Goal: Task Accomplishment & Management: Use online tool/utility

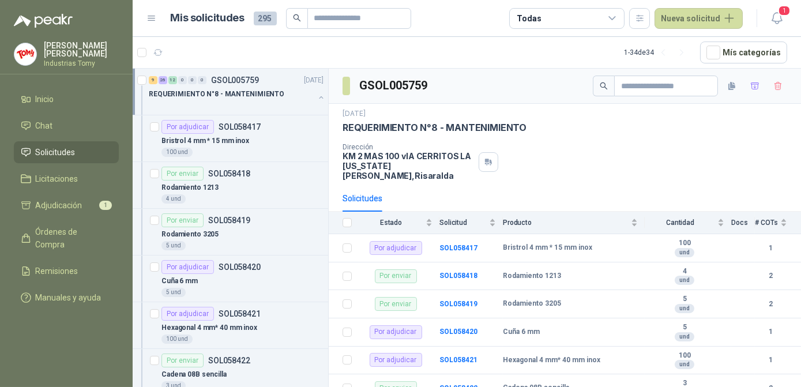
click at [68, 156] on link "Solicitudes" at bounding box center [66, 152] width 105 height 22
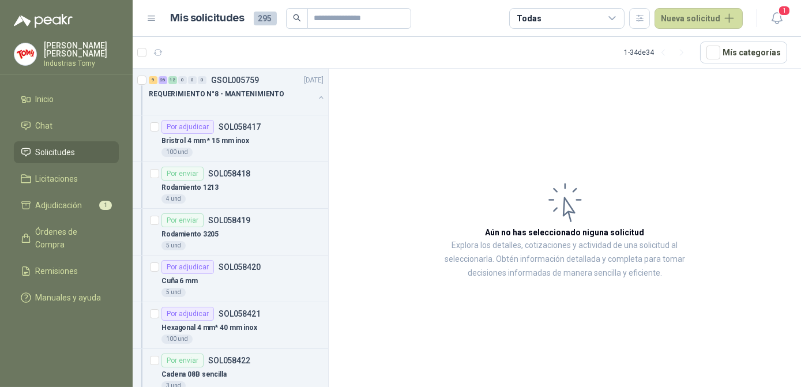
drag, startPoint x: 329, startPoint y: 71, endPoint x: 335, endPoint y: 62, distance: 11.2
click at [333, 65] on section "1 - 34 de 34 Mís categorías 9 26 12 0 0 0 GSOL005759 [DATE] REQUERIMIENTO N°8 -…" at bounding box center [467, 212] width 668 height 350
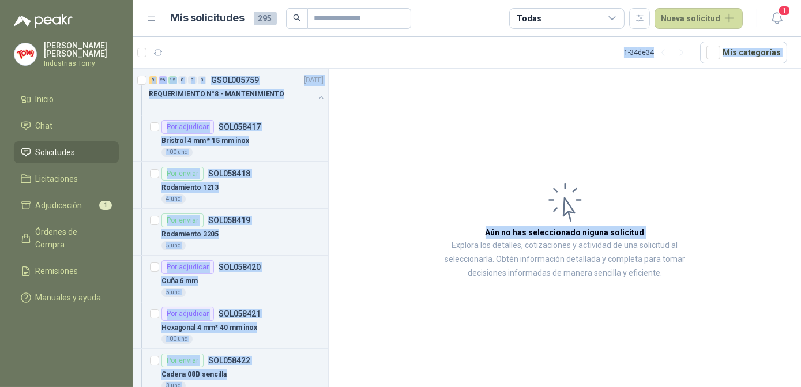
click at [490, 119] on article "Aún no has seleccionado niguna solicitud Explora los detalles, cotizaciones y a…" at bounding box center [565, 230] width 472 height 322
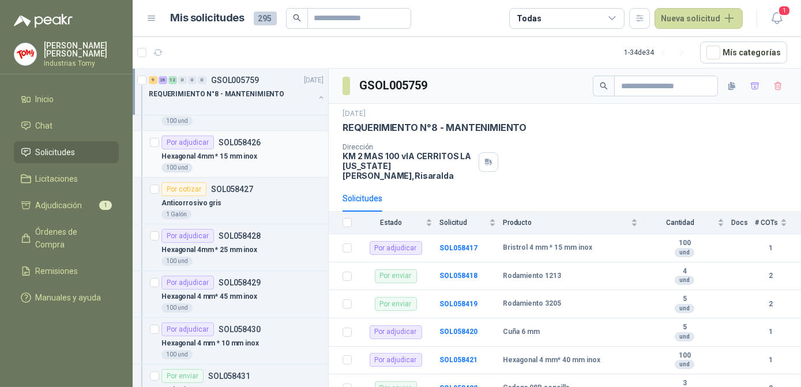
scroll to position [419, 0]
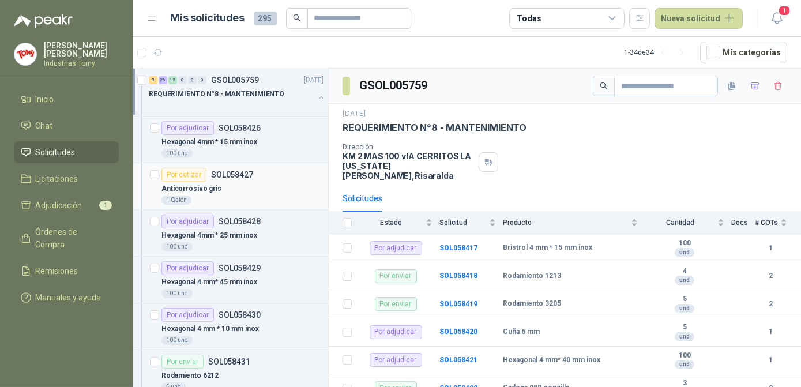
click at [250, 175] on p "SOL058427" at bounding box center [232, 175] width 42 height 8
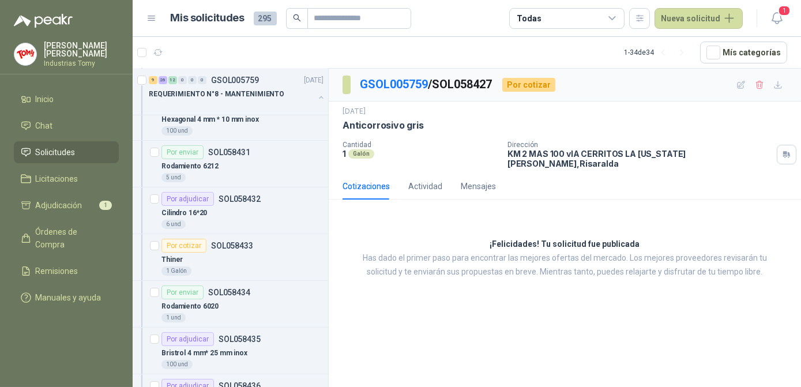
scroll to position [681, 0]
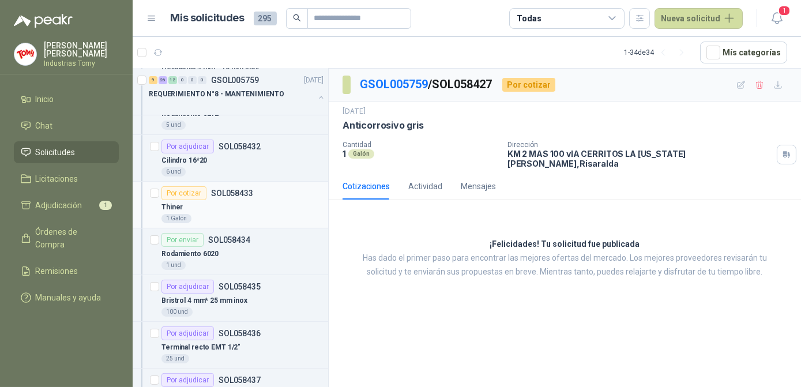
click at [229, 214] on div "1 Galón" at bounding box center [242, 218] width 162 height 9
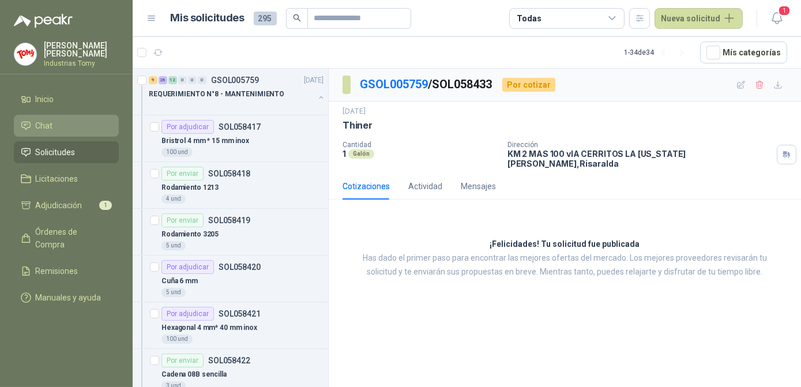
click at [55, 129] on li "Chat" at bounding box center [66, 125] width 91 height 13
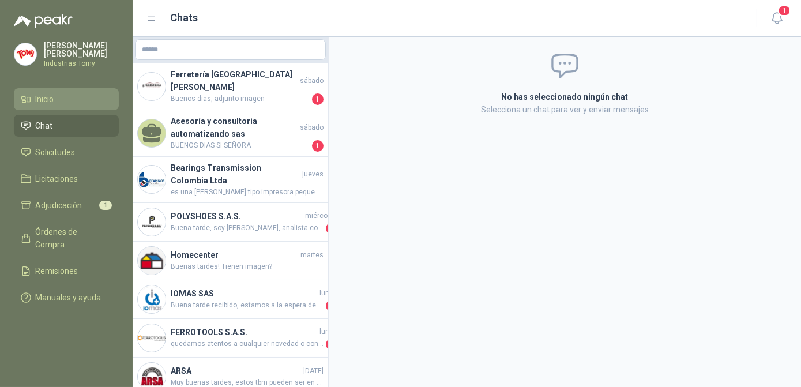
click at [67, 96] on li "Inicio" at bounding box center [66, 99] width 91 height 13
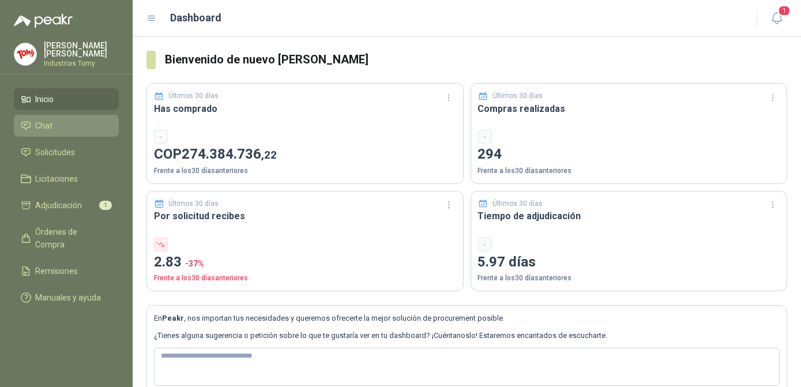
click at [73, 130] on link "Chat" at bounding box center [66, 126] width 105 height 22
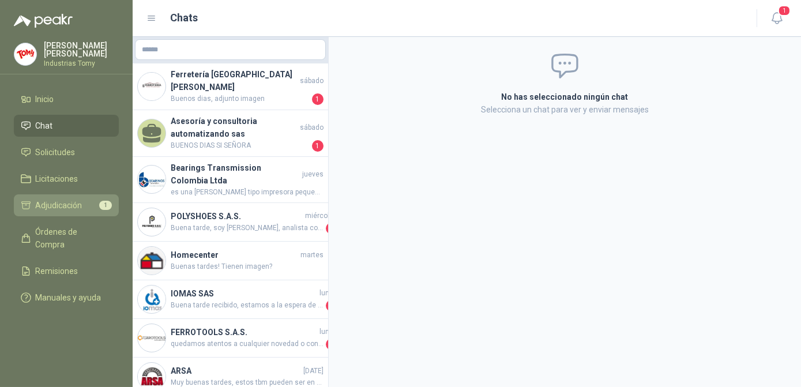
click at [90, 205] on li "Adjudicación 1" at bounding box center [66, 205] width 91 height 13
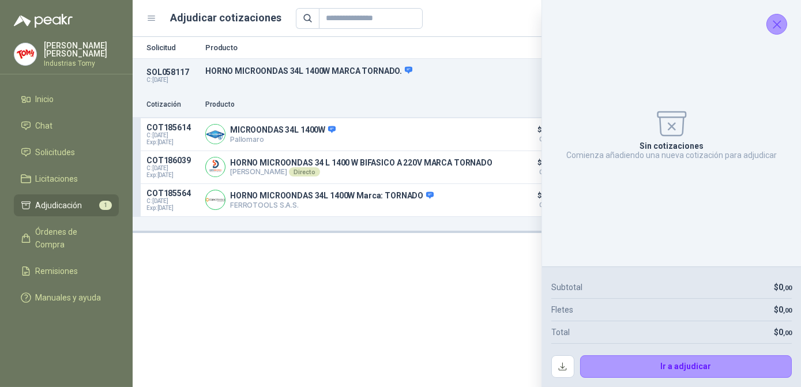
click at [781, 24] on icon "Cerrar" at bounding box center [777, 24] width 14 height 14
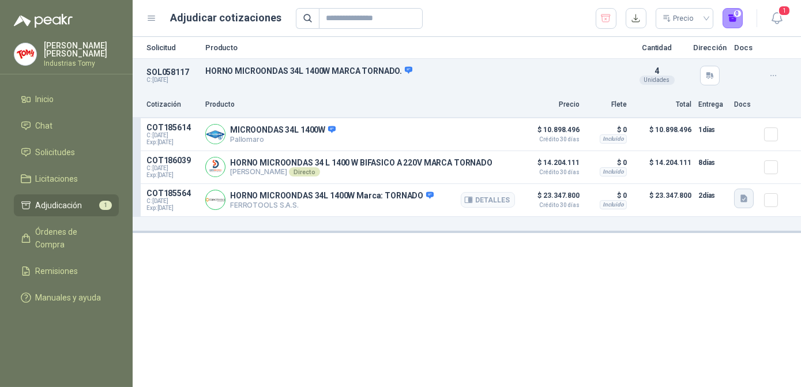
click at [750, 197] on button "button" at bounding box center [744, 199] width 20 height 20
click at [744, 200] on icon "button" at bounding box center [743, 197] width 7 height 7
